Goal: Information Seeking & Learning: Learn about a topic

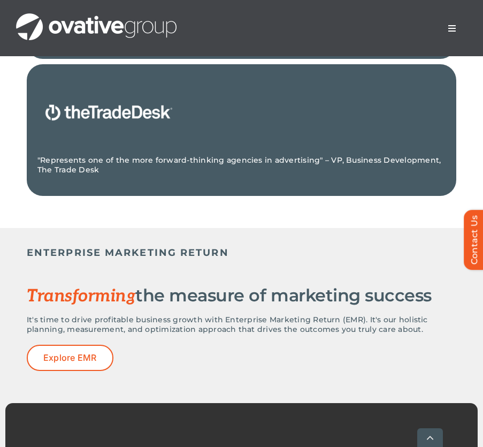
scroll to position [1917, 0]
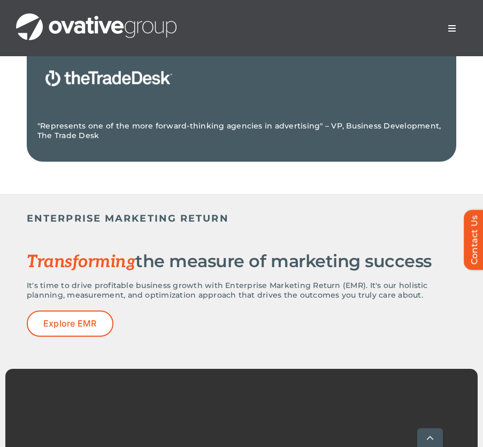
click at [135, 258] on span "Transforming" at bounding box center [81, 262] width 109 height 20
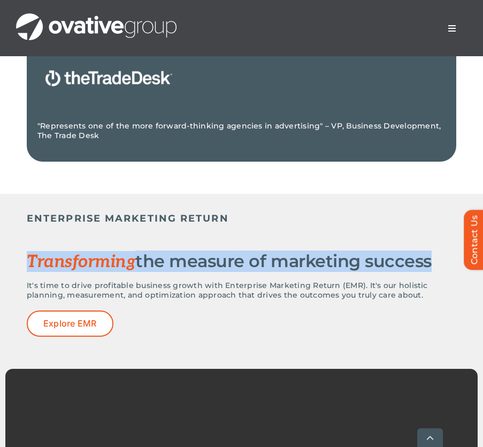
click at [135, 258] on span "Transforming" at bounding box center [81, 262] width 109 height 20
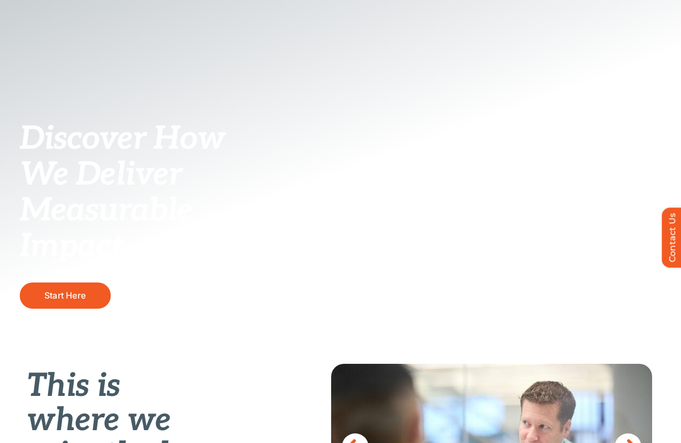
scroll to position [0, 0]
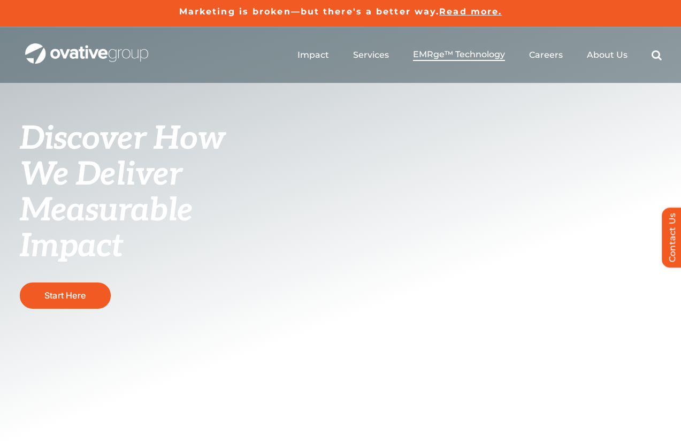
click at [455, 51] on span "EMRge™ Technology" at bounding box center [459, 54] width 92 height 11
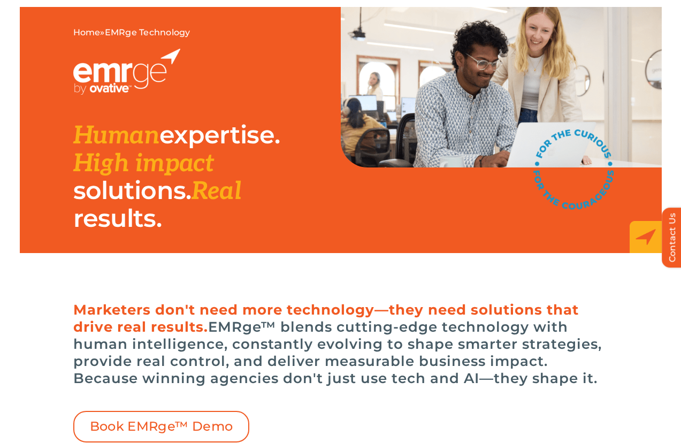
scroll to position [215, 0]
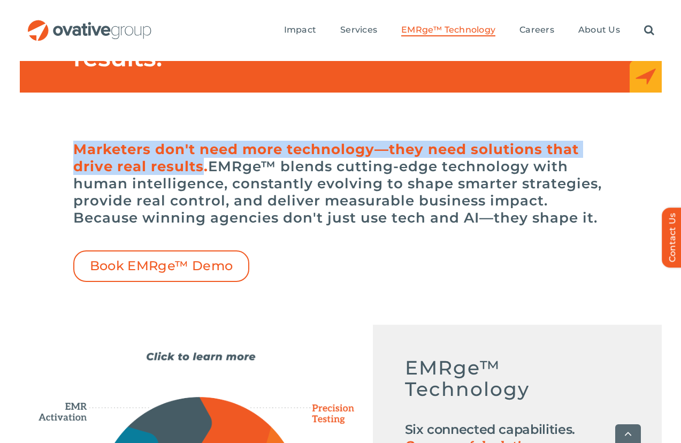
drag, startPoint x: 204, startPoint y: 170, endPoint x: 70, endPoint y: 149, distance: 135.9
click at [70, 149] on div "Marketers don't need more technology—they need solutions that drive real result…" at bounding box center [341, 208] width 642 height 147
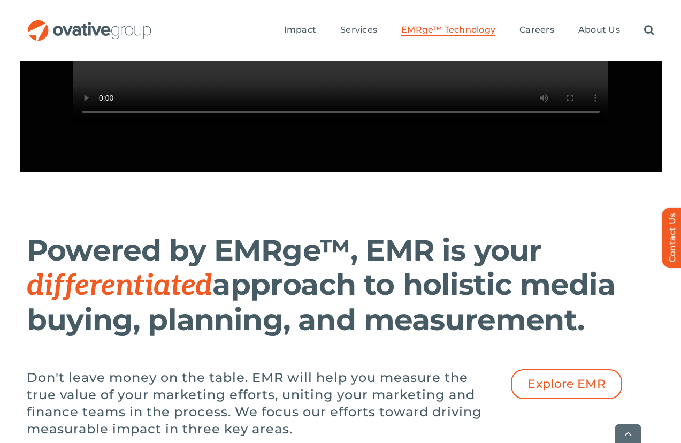
scroll to position [1351, 0]
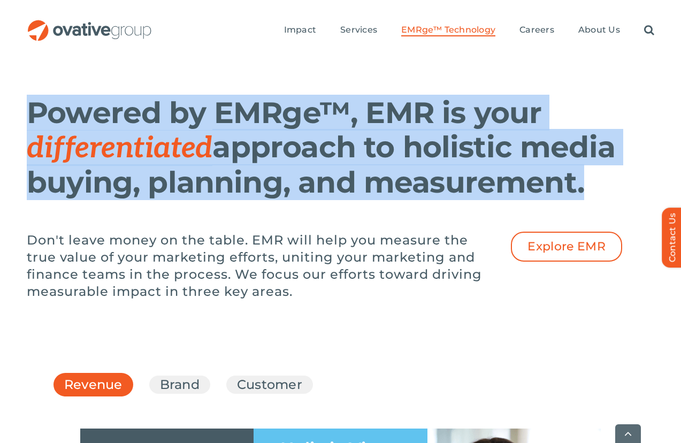
drag, startPoint x: 584, startPoint y: 203, endPoint x: -15, endPoint y: 138, distance: 602.4
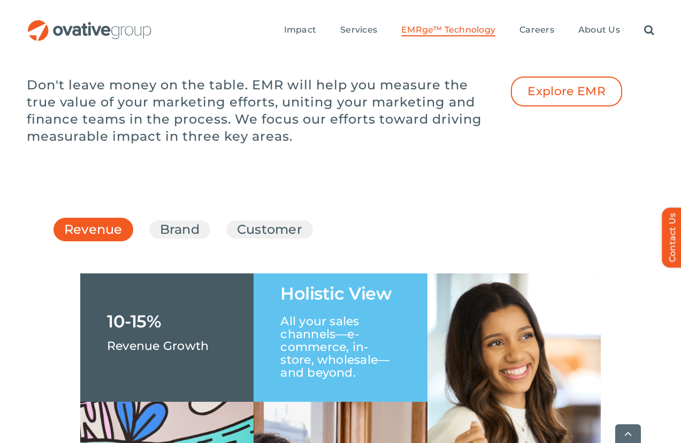
scroll to position [1552, 0]
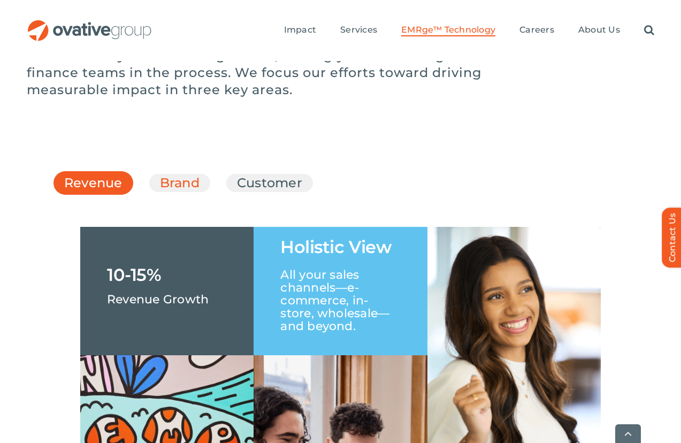
click at [160, 174] on link "Brand" at bounding box center [180, 183] width 40 height 18
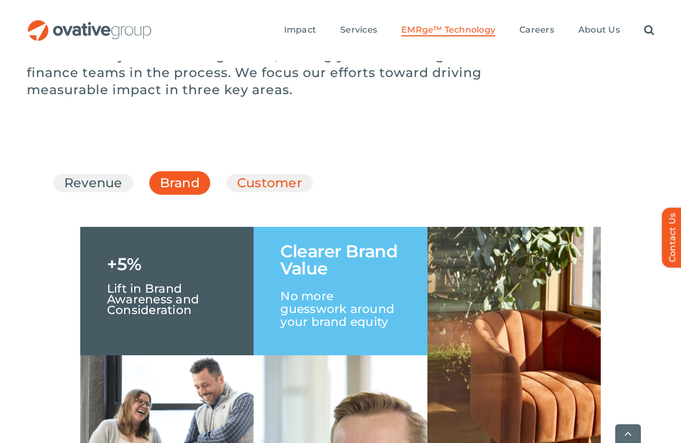
click at [237, 174] on link "Customer" at bounding box center [269, 183] width 65 height 18
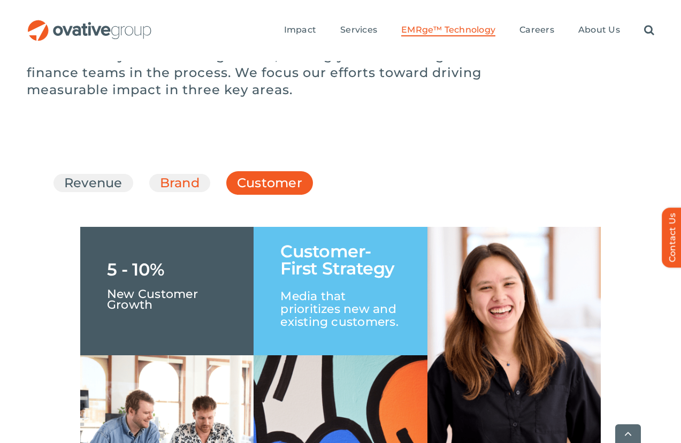
click at [160, 174] on link "Brand" at bounding box center [180, 183] width 40 height 18
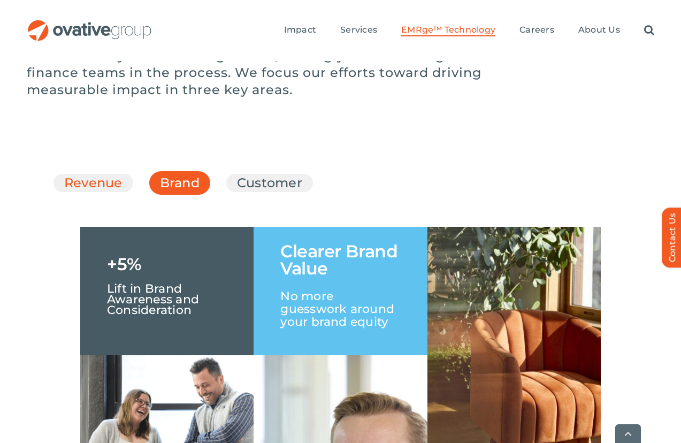
click at [76, 174] on link "Revenue" at bounding box center [93, 183] width 58 height 18
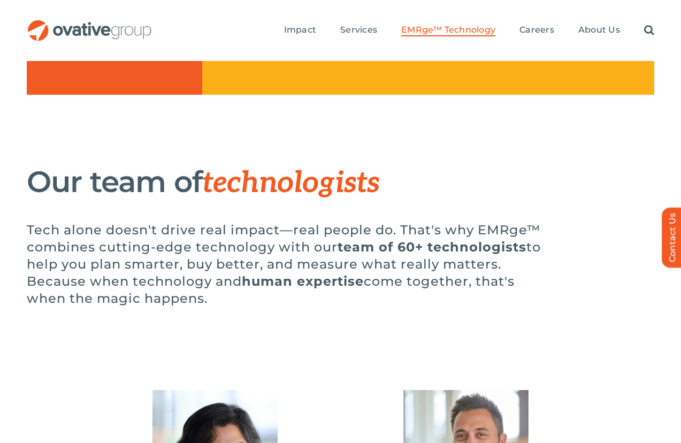
scroll to position [2370, 0]
